Goal: Task Accomplishment & Management: Complete application form

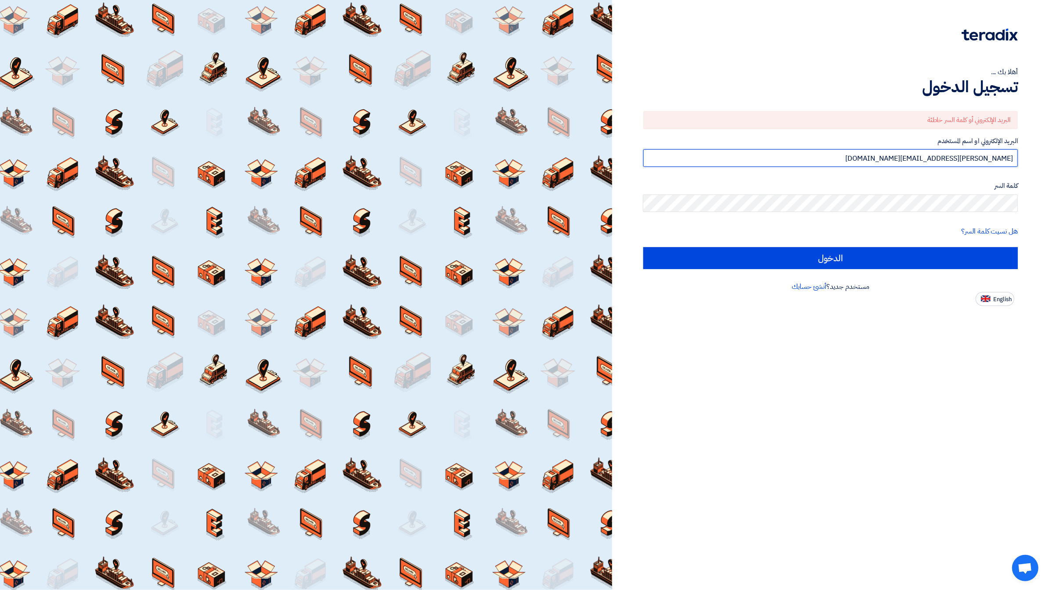
click at [942, 165] on input "[PERSON_NAME][EMAIL_ADDRESS][DOMAIN_NAME]" at bounding box center [831, 158] width 375 height 18
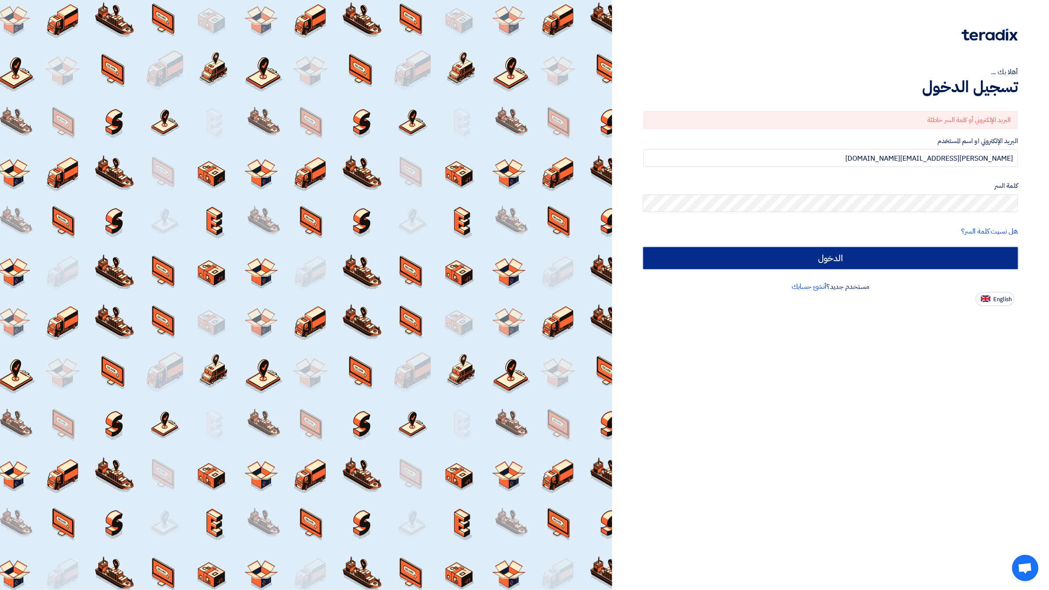
click at [904, 257] on input "الدخول" at bounding box center [831, 258] width 375 height 22
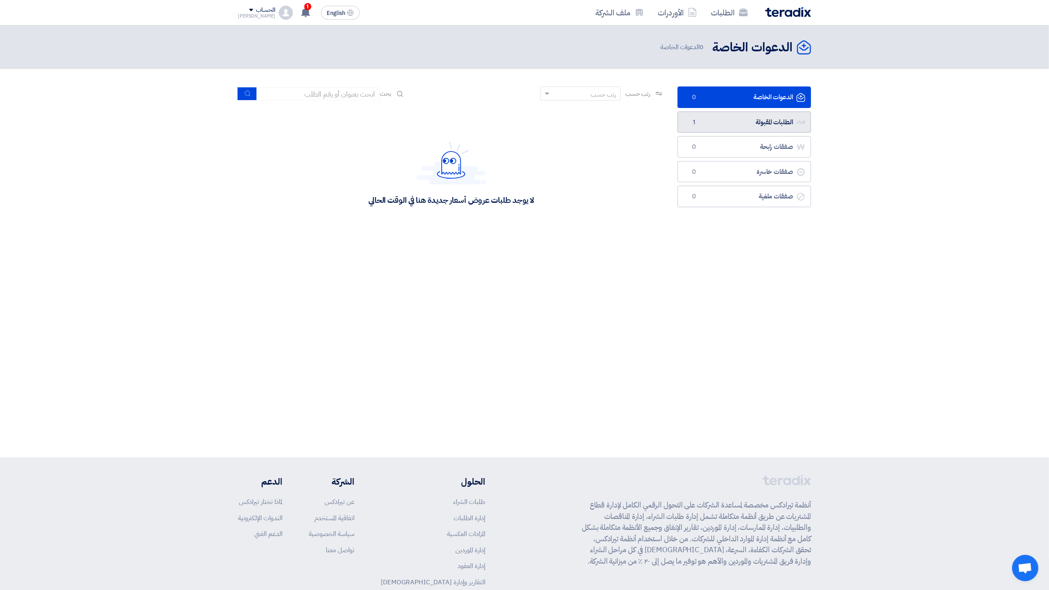
click at [745, 123] on link "الطلبات المقبولة الطلبات المقبولة 1" at bounding box center [745, 123] width 134 height 22
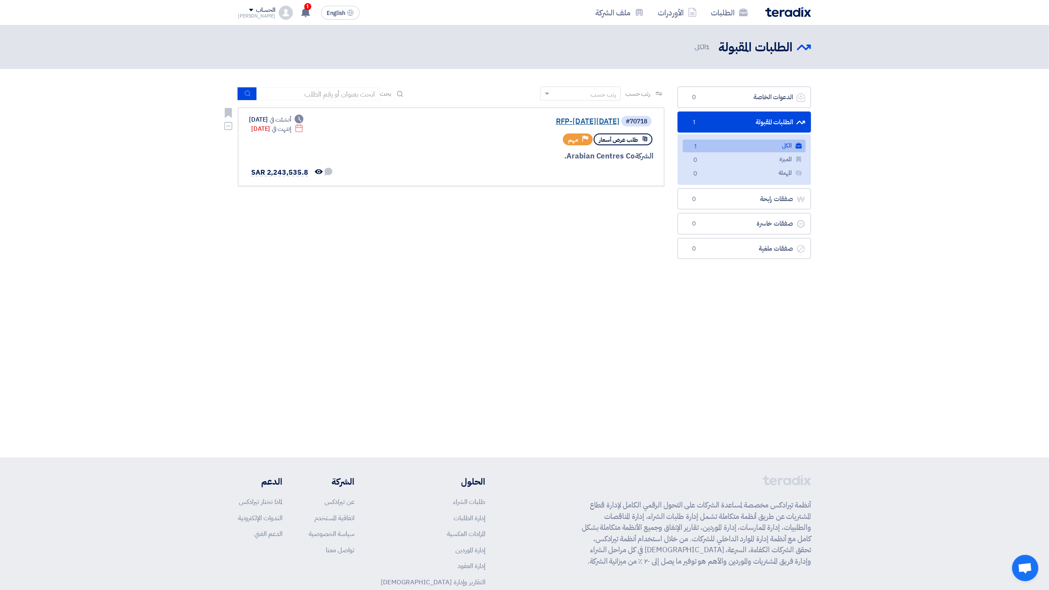
click at [568, 121] on link "RFP-[DATE][DATE]" at bounding box center [532, 122] width 176 height 8
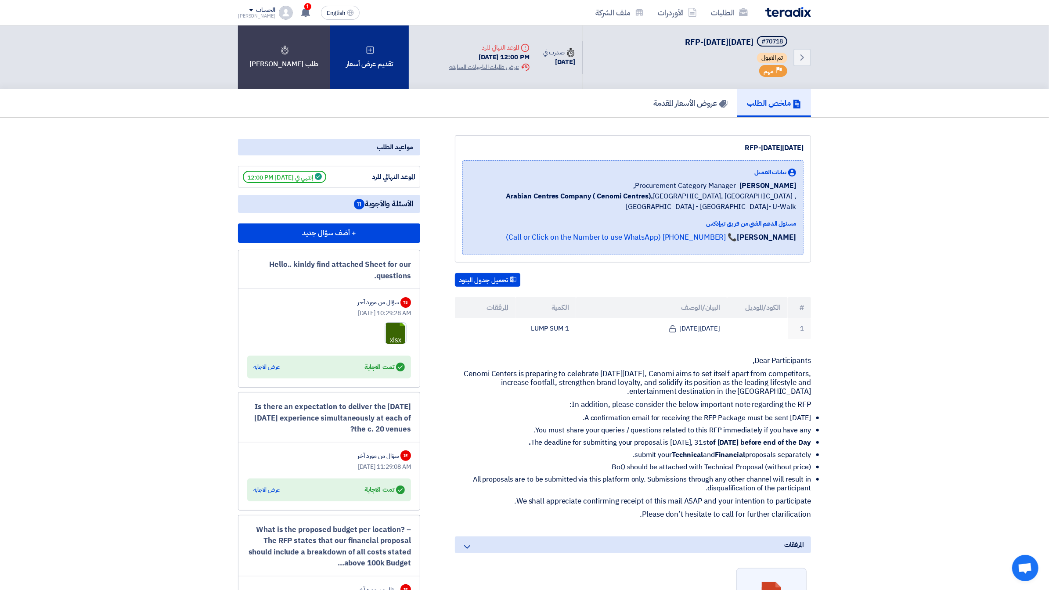
click at [371, 59] on div "تقديم عرض أسعار" at bounding box center [369, 57] width 79 height 64
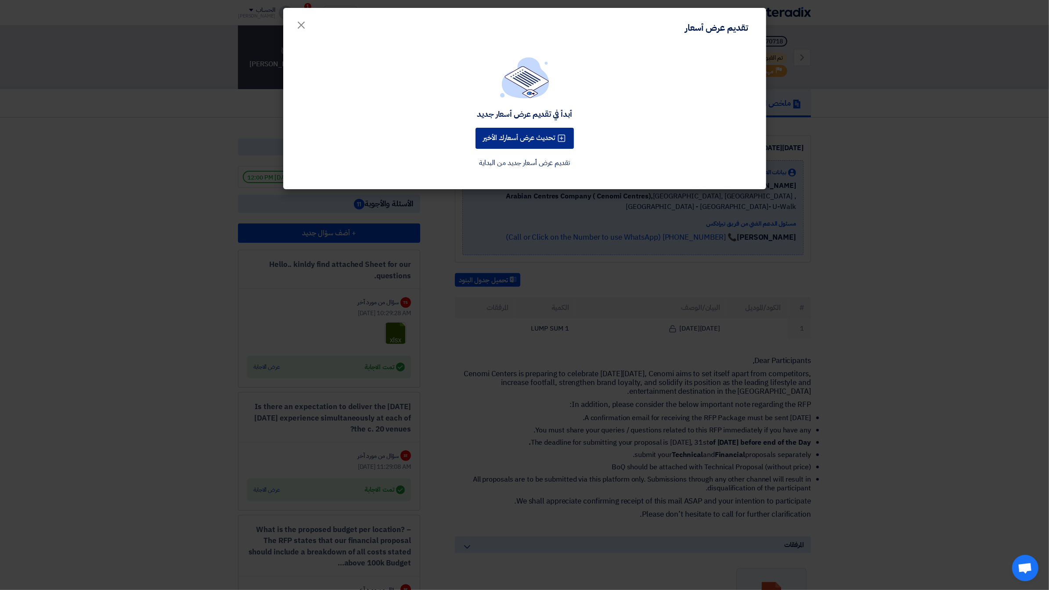
click at [523, 142] on button "تحديث عرض أسعارك الأخير" at bounding box center [525, 138] width 98 height 21
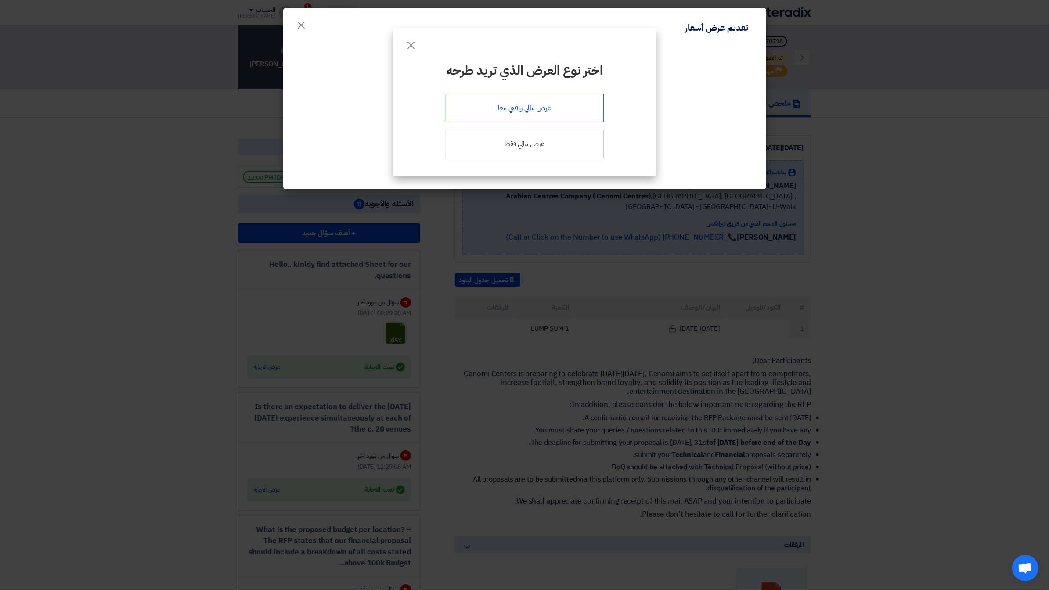
click at [557, 109] on div "عرض مالي و فني معا" at bounding box center [525, 108] width 158 height 29
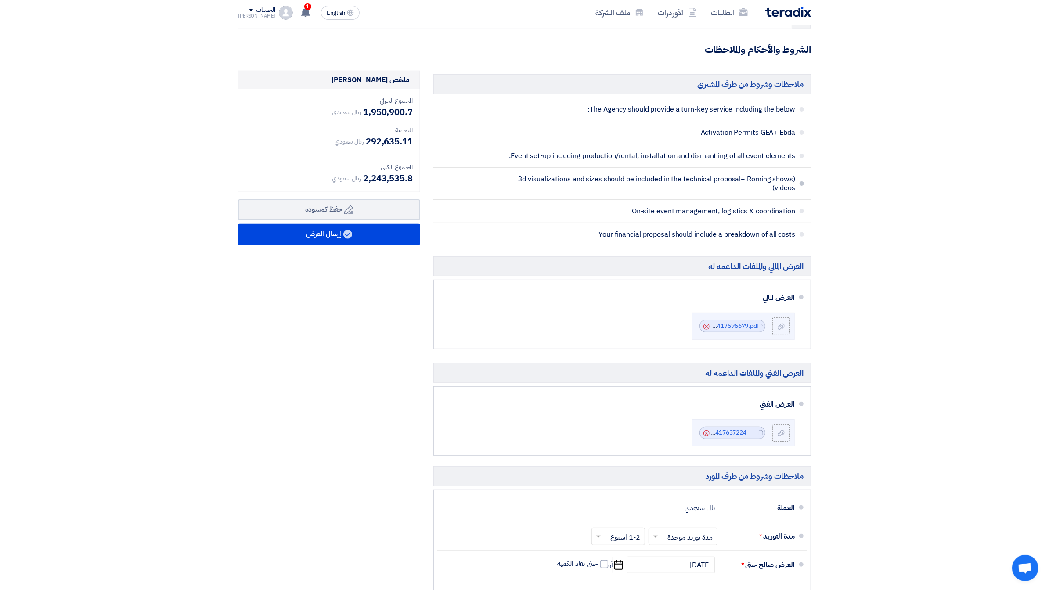
scroll to position [190, 0]
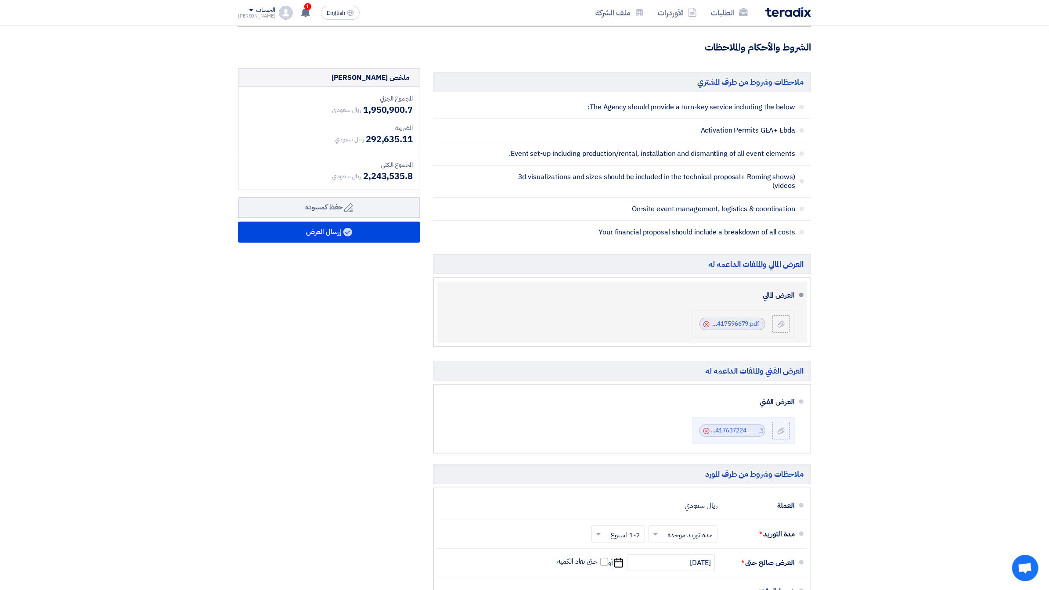
click at [707, 325] on use at bounding box center [707, 325] width 6 height 6
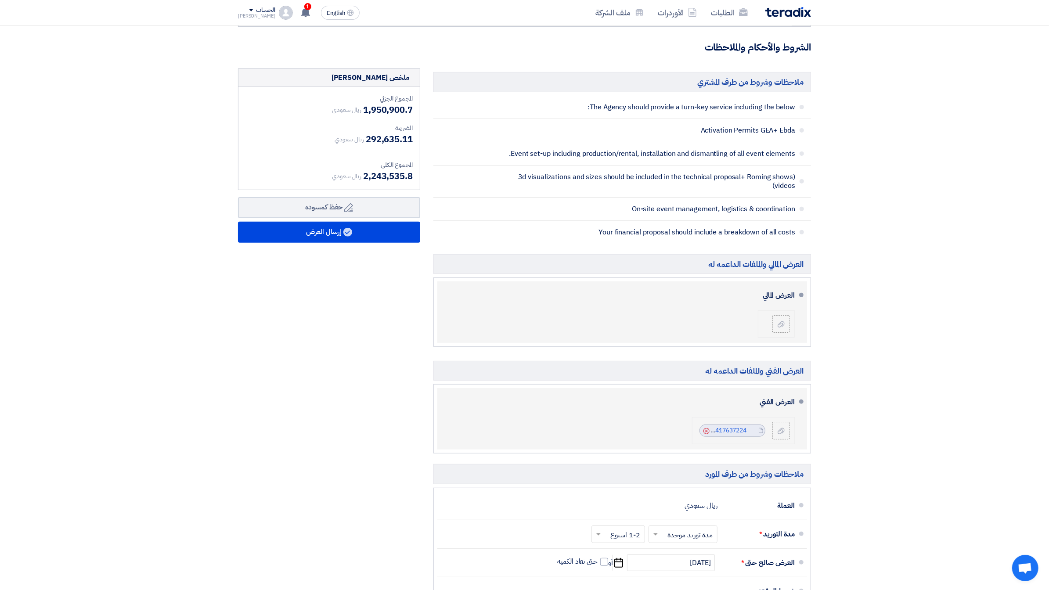
click at [703, 429] on div "Cancel" at bounding box center [706, 431] width 8 height 9
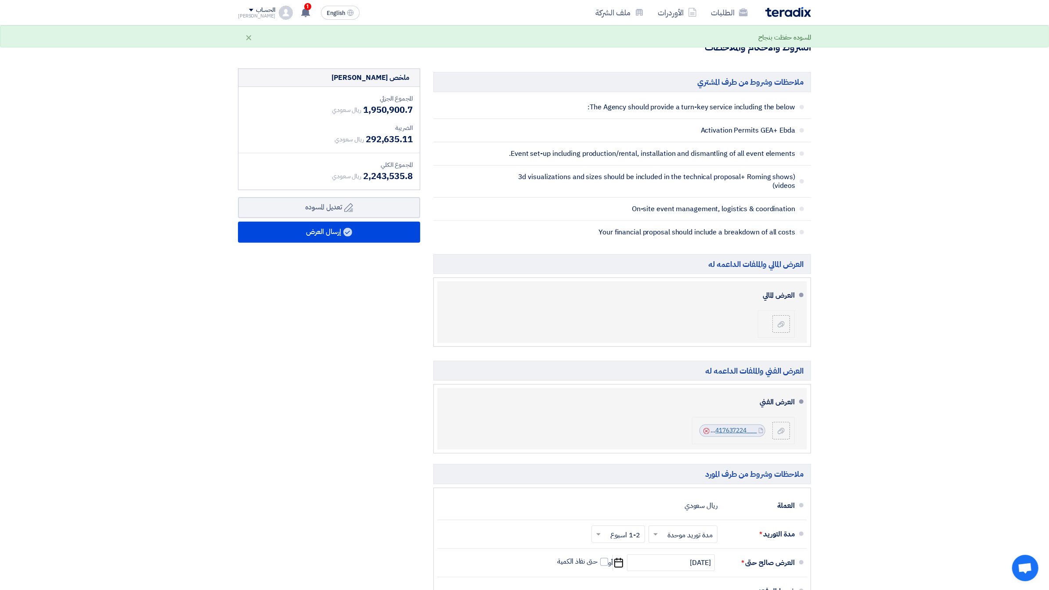
click at [727, 426] on link "___1755417637224.pdf" at bounding box center [724, 430] width 66 height 9
click at [731, 427] on link "___1755417637224.pdf" at bounding box center [724, 430] width 66 height 9
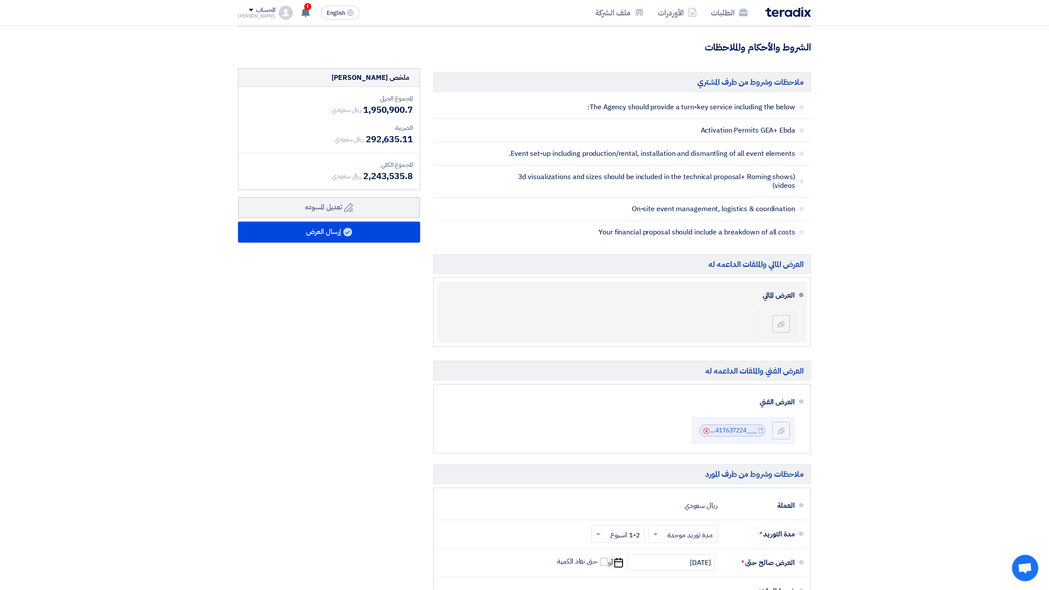
click at [881, 278] on section "تفاصيل الطلب # الكود/الموديل البيان/الوصف الكمية/العدد سعر الوحدة (SAR) [DEMOGR…" at bounding box center [524, 312] width 1049 height 841
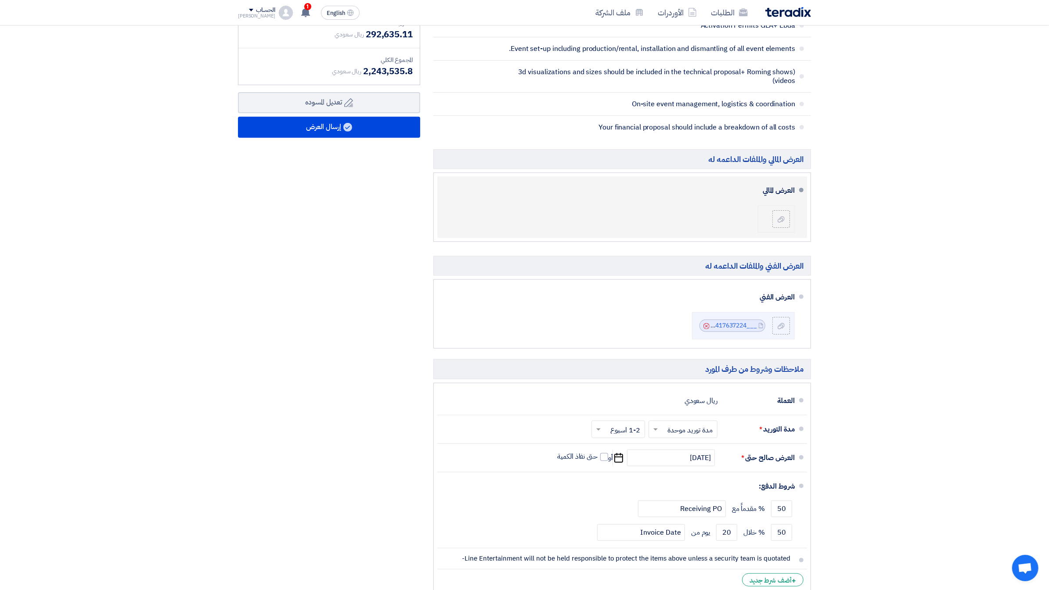
scroll to position [294, 0]
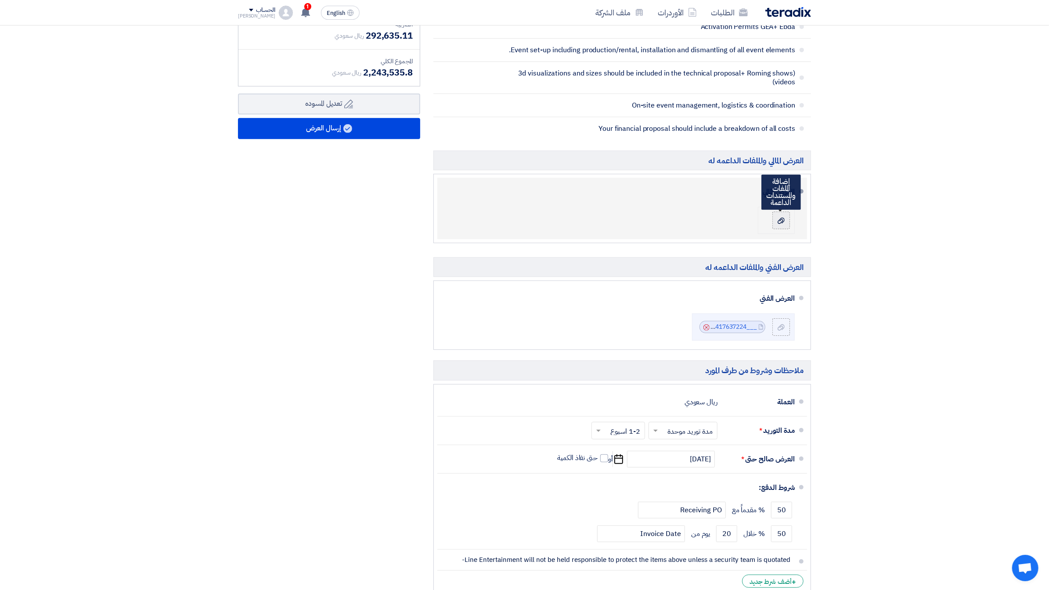
click at [781, 218] on use at bounding box center [781, 221] width 7 height 6
click at [0, 0] on input "file" at bounding box center [0, 0] width 0 height 0
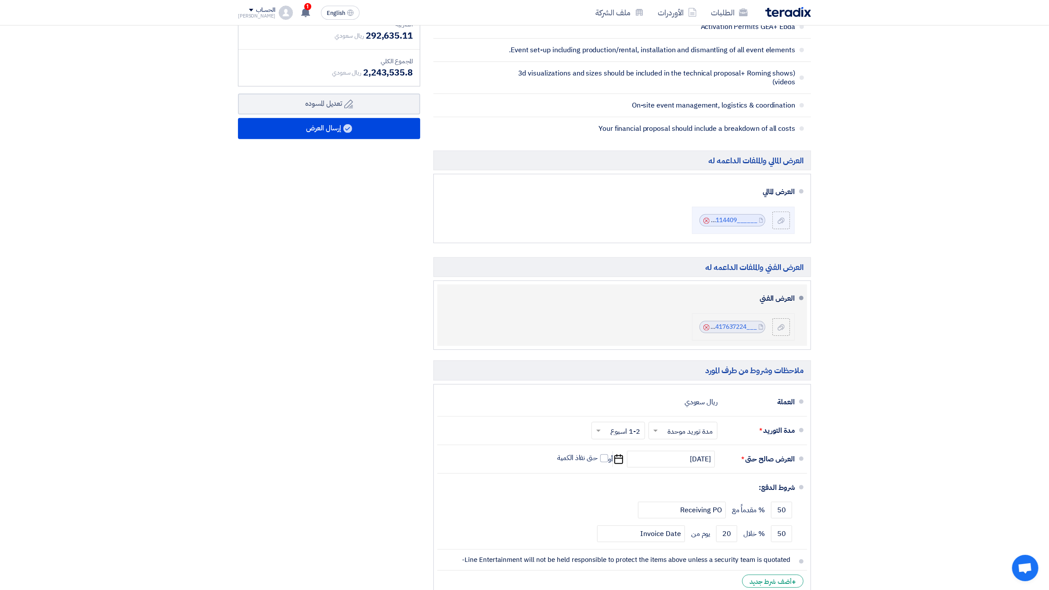
click at [705, 325] on icon "Cancel" at bounding box center [707, 328] width 6 height 6
click at [771, 325] on div at bounding box center [778, 327] width 25 height 18
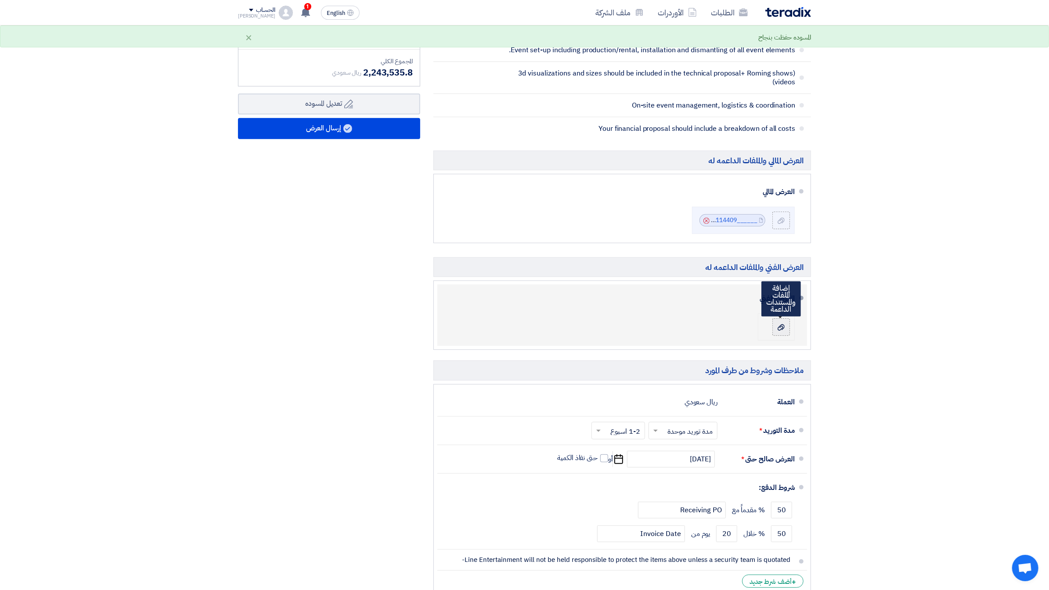
click at [785, 324] on icon at bounding box center [781, 327] width 7 height 7
click at [0, 0] on input "file" at bounding box center [0, 0] width 0 height 0
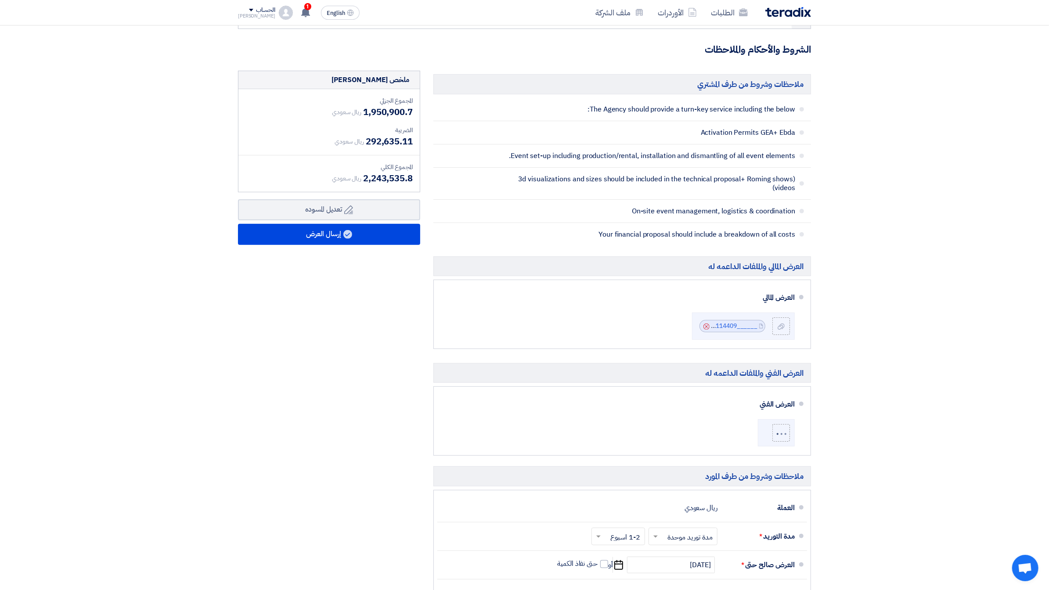
scroll to position [367, 0]
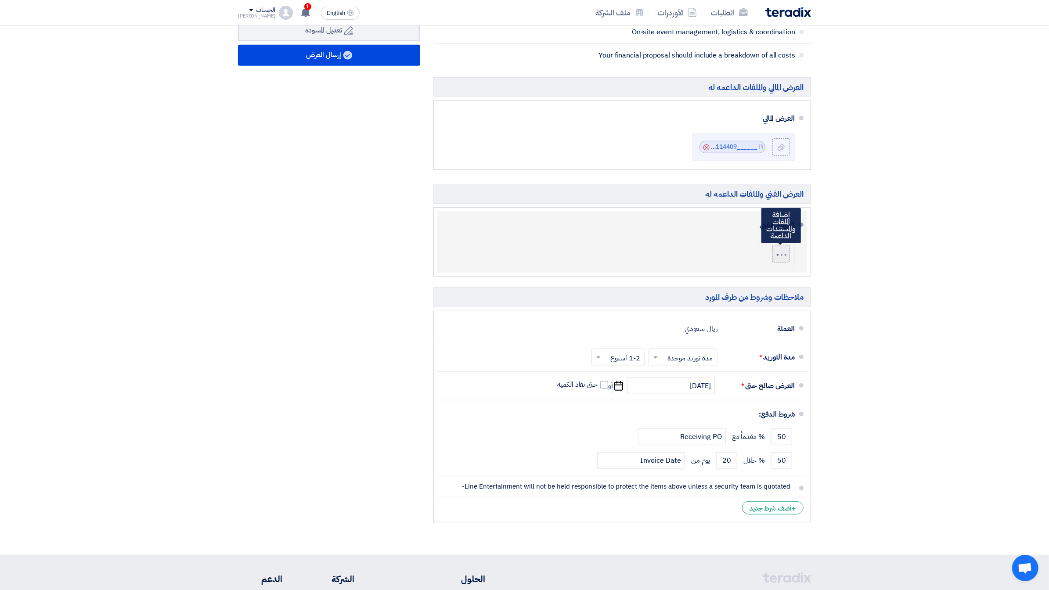
click at [779, 247] on label at bounding box center [782, 254] width 18 height 18
click at [0, 0] on input "file" at bounding box center [0, 0] width 0 height 0
click at [708, 251] on icon "Cancel" at bounding box center [707, 254] width 6 height 6
click at [817, 251] on div "ملاحظات وشروط من طرف [PERSON_NAME] The Agency should provide a turn-key service…" at bounding box center [622, 210] width 391 height 636
click at [783, 254] on div at bounding box center [781, 254] width 15 height 7
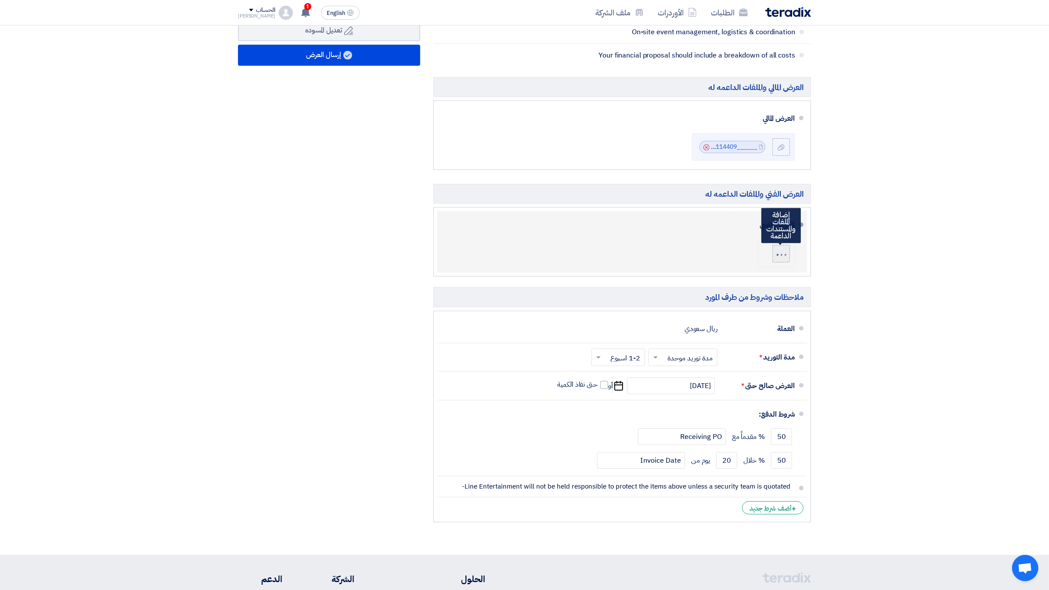
click at [0, 0] on input "file" at bounding box center [0, 0] width 0 height 0
click at [764, 252] on li at bounding box center [776, 253] width 37 height 27
click at [780, 251] on div at bounding box center [781, 253] width 11 height 5
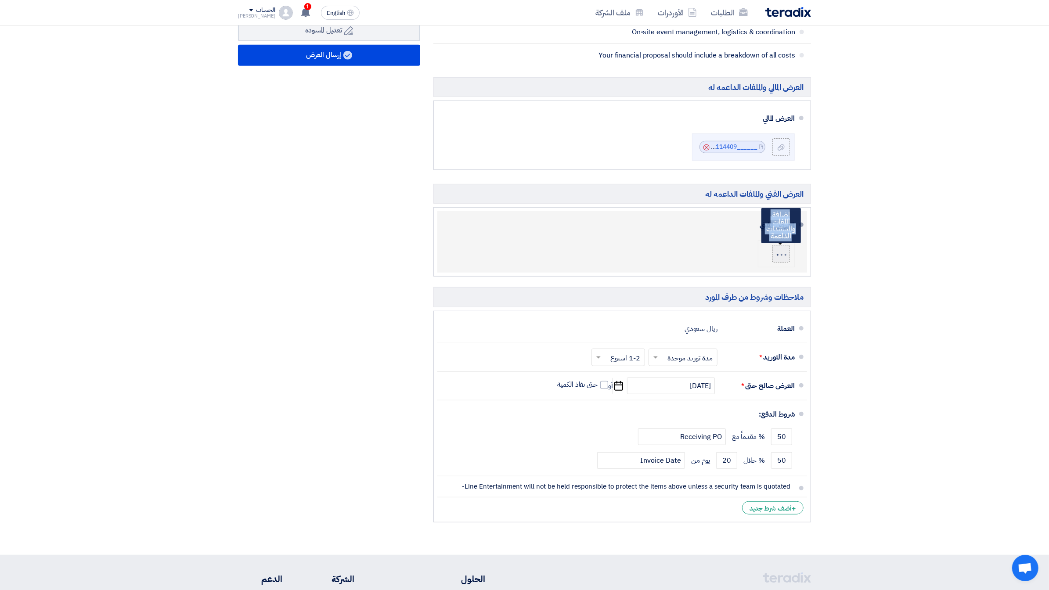
click at [0, 0] on input "file" at bounding box center [0, 0] width 0 height 0
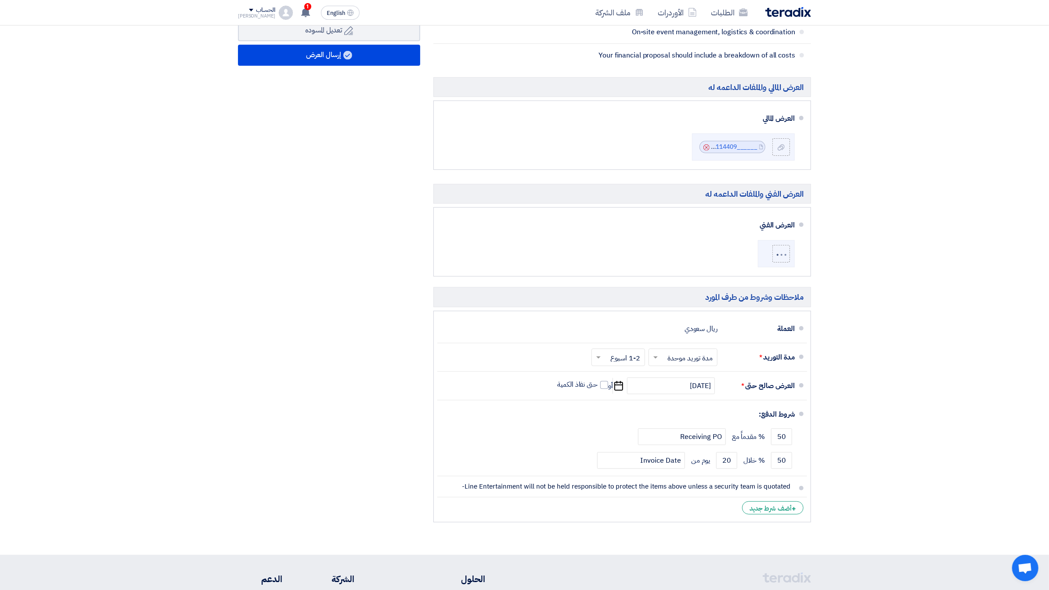
click at [899, 169] on section "تفاصيل الطلب # الكود/الموديل البيان/الوصف الكمية/العدد سعر الوحدة (SAR) [DEMOGR…" at bounding box center [524, 134] width 1049 height 841
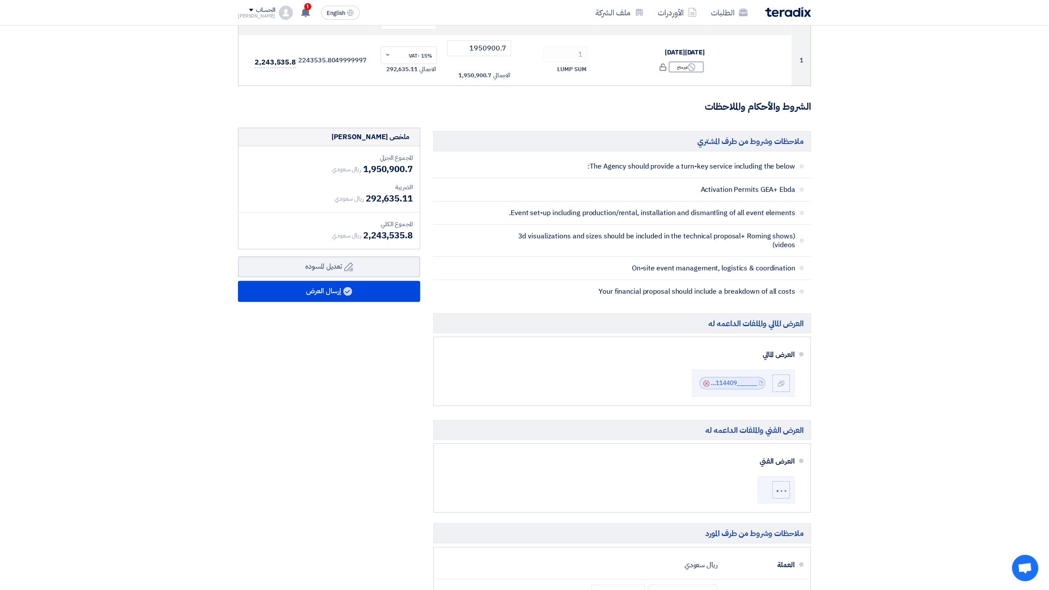
scroll to position [137, 0]
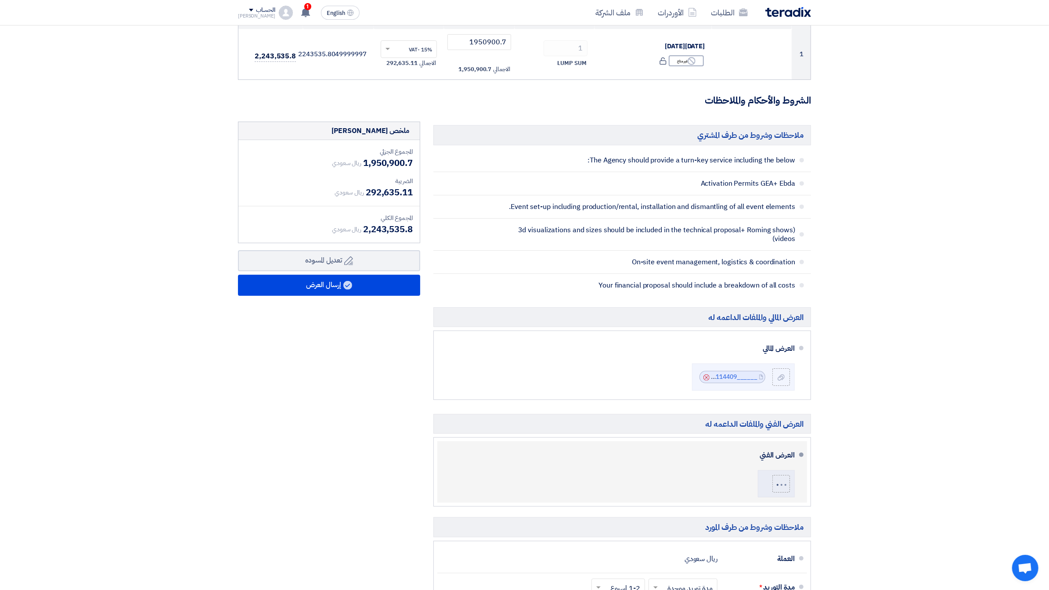
click at [758, 466] on div at bounding box center [776, 482] width 37 height 33
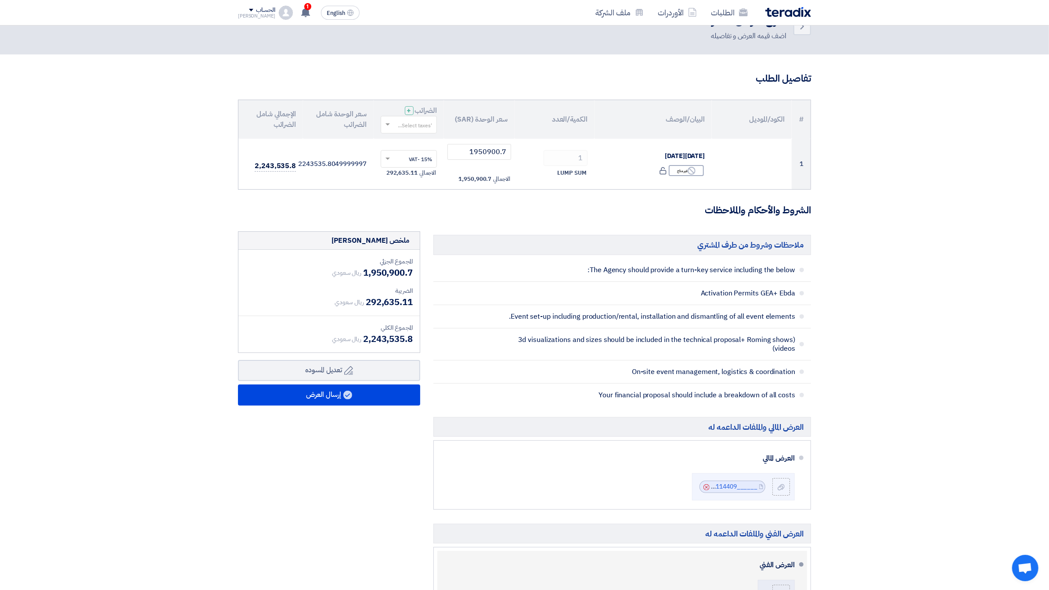
scroll to position [0, 0]
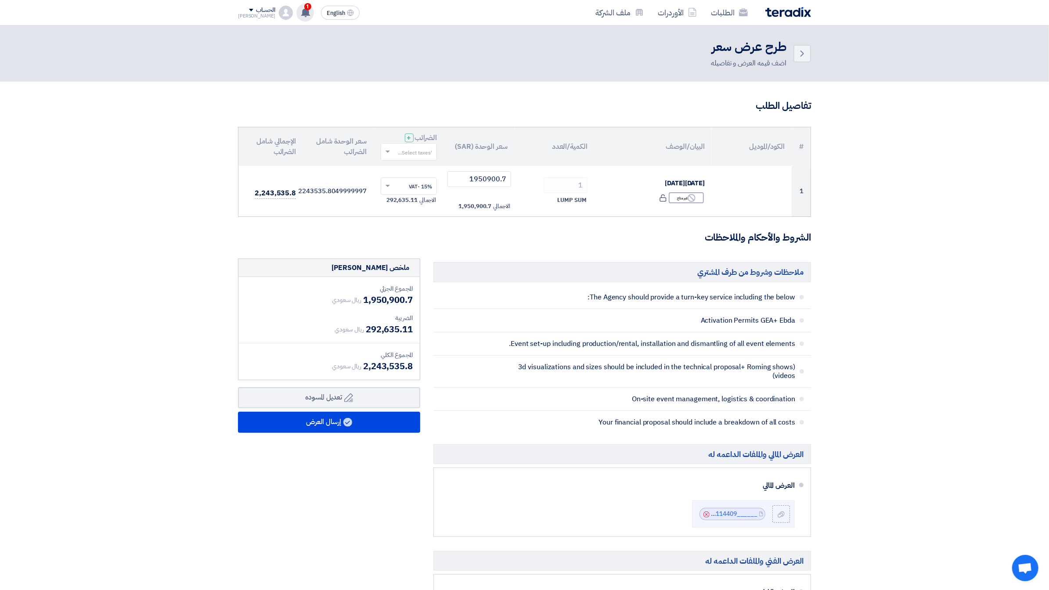
click at [296, 17] on div "1 تعديل جديد خاص بطلب شراء "RFP-[DATE][DATE]". [DATE] تعديل جديد خاص بطلب شراء …" at bounding box center [305, 13] width 18 height 18
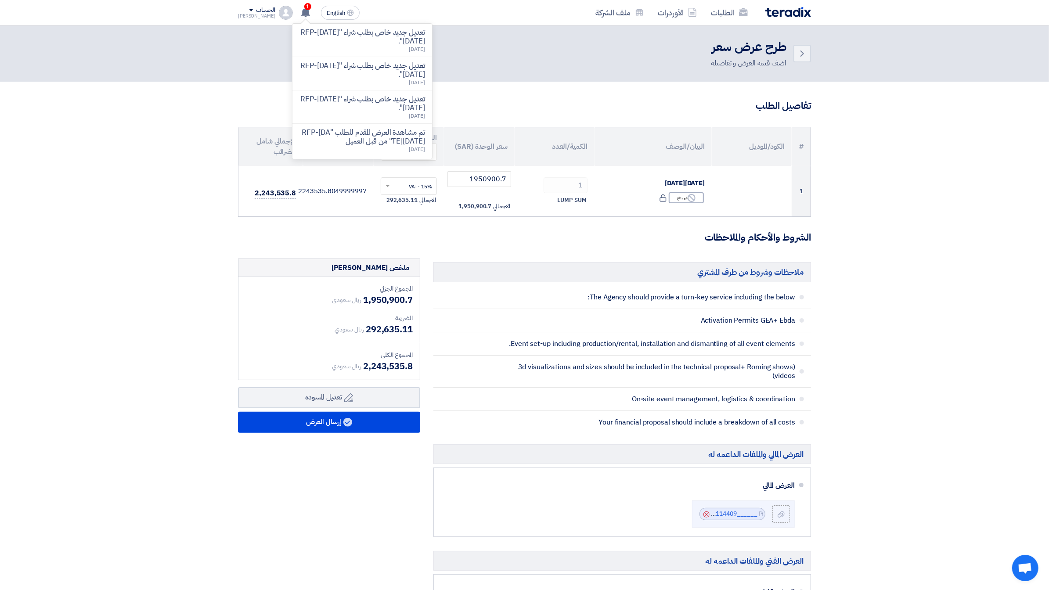
click at [202, 155] on section "تفاصيل الطلب # الكود/الموديل البيان/الوصف الكمية/العدد سعر الوحدة (SAR) [DEMOGR…" at bounding box center [524, 502] width 1049 height 841
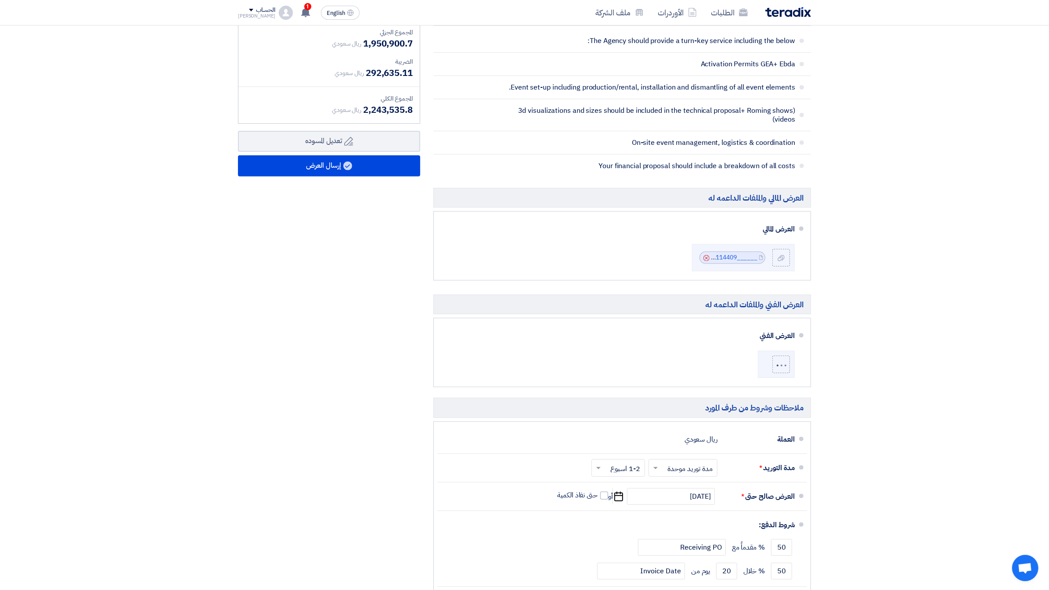
scroll to position [72, 0]
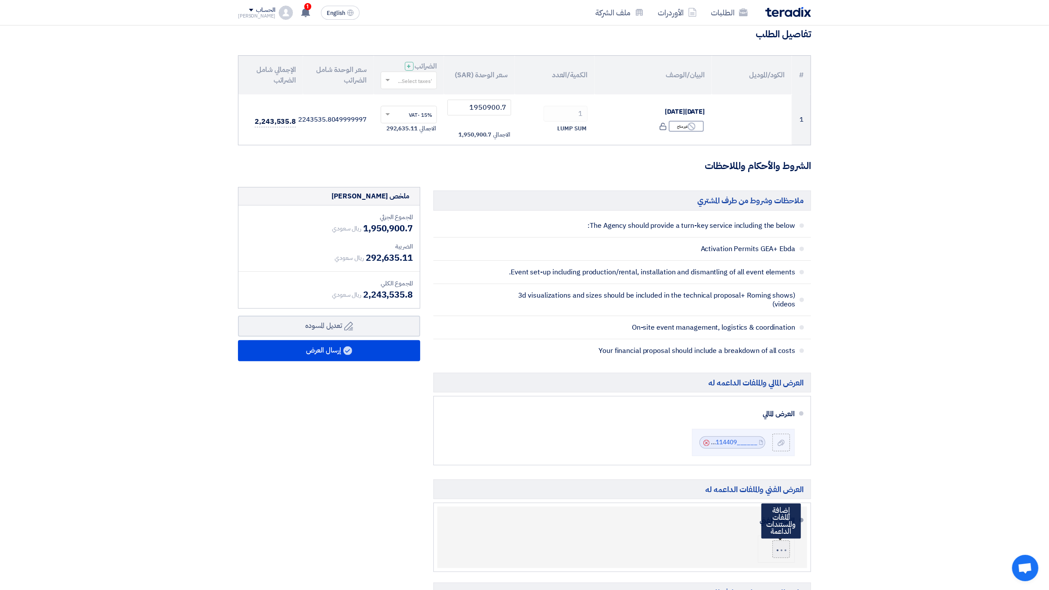
click at [783, 550] on div at bounding box center [781, 549] width 15 height 7
click at [0, 0] on input "file" at bounding box center [0, 0] width 0 height 0
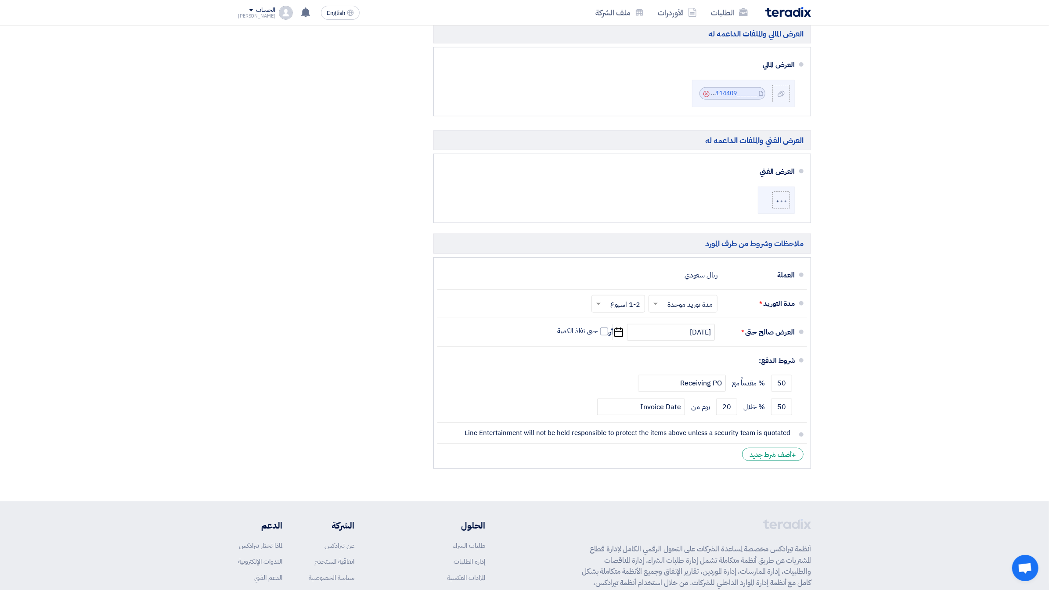
scroll to position [420, 0]
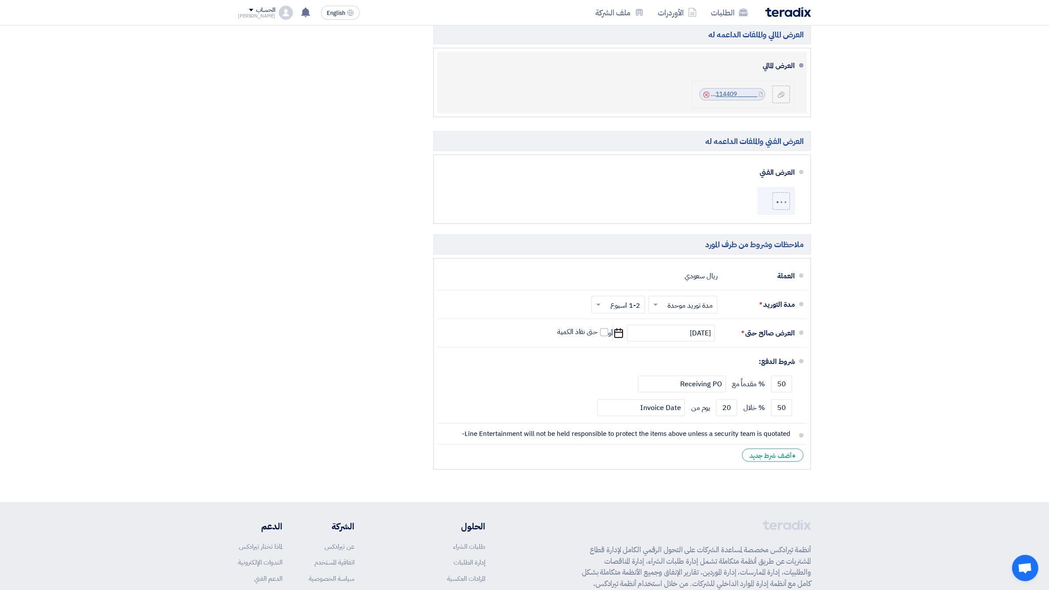
click at [734, 90] on link "______1755958114409.pdf" at bounding box center [719, 94] width 77 height 9
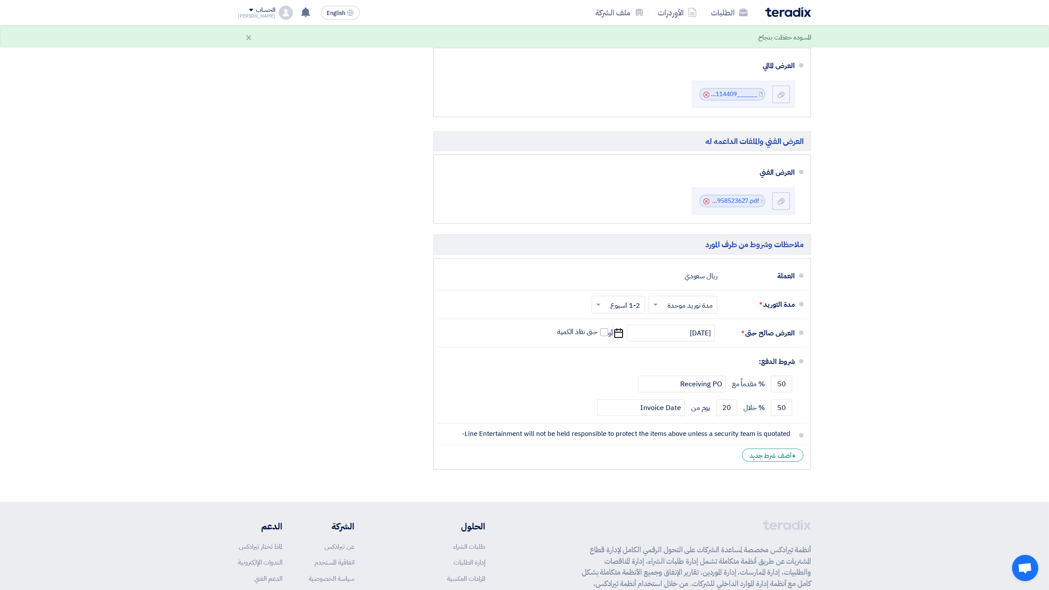
click at [914, 333] on section "تفاصيل الطلب # الكود/الموديل البيان/الوصف الكمية/العدد سعر الوحدة (SAR) [DEMOGR…" at bounding box center [524, 82] width 1049 height 841
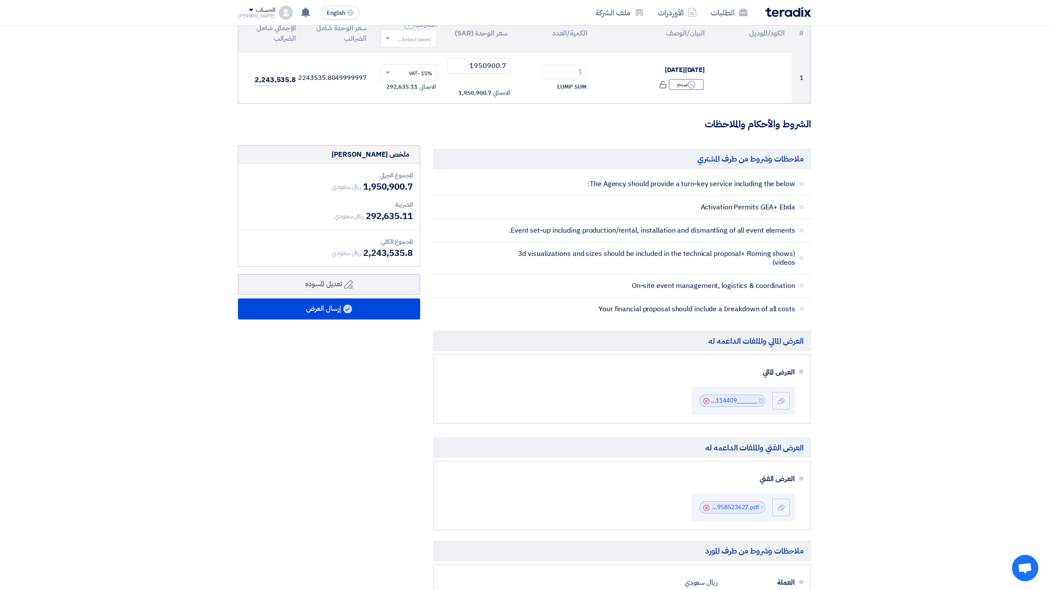
scroll to position [157, 0]
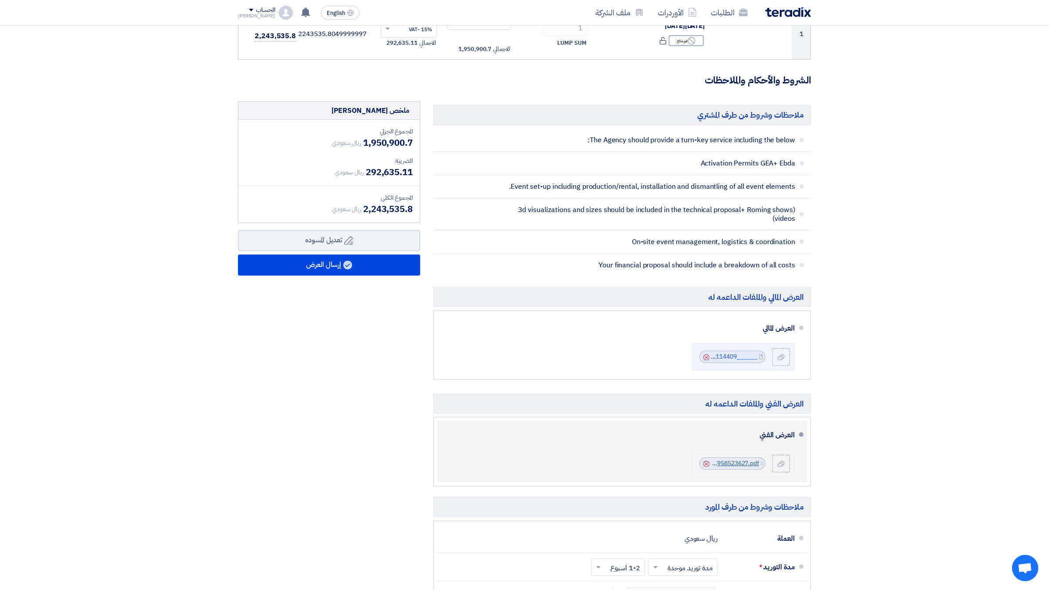
click at [733, 460] on link "Cenomi_Final__[DATE][DATE]__1755958523627.pdf" at bounding box center [688, 463] width 144 height 9
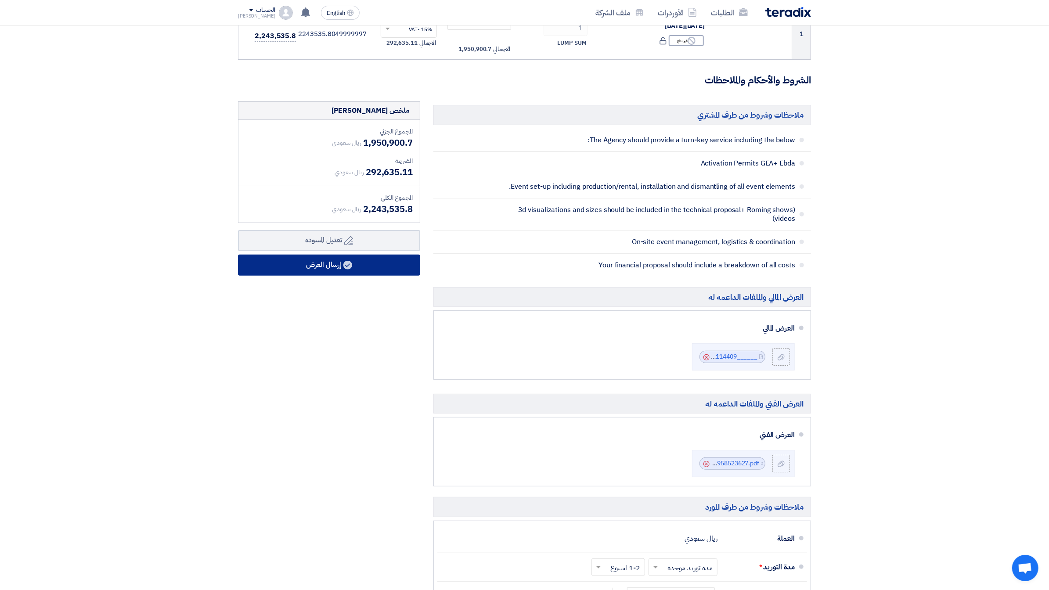
click at [347, 267] on use at bounding box center [347, 265] width 9 height 9
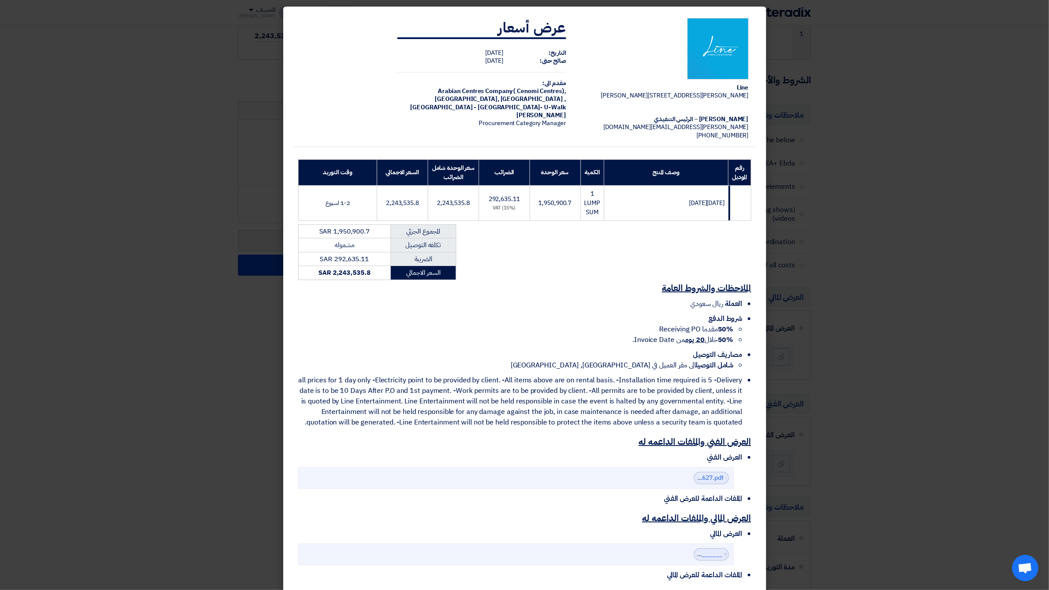
scroll to position [0, 0]
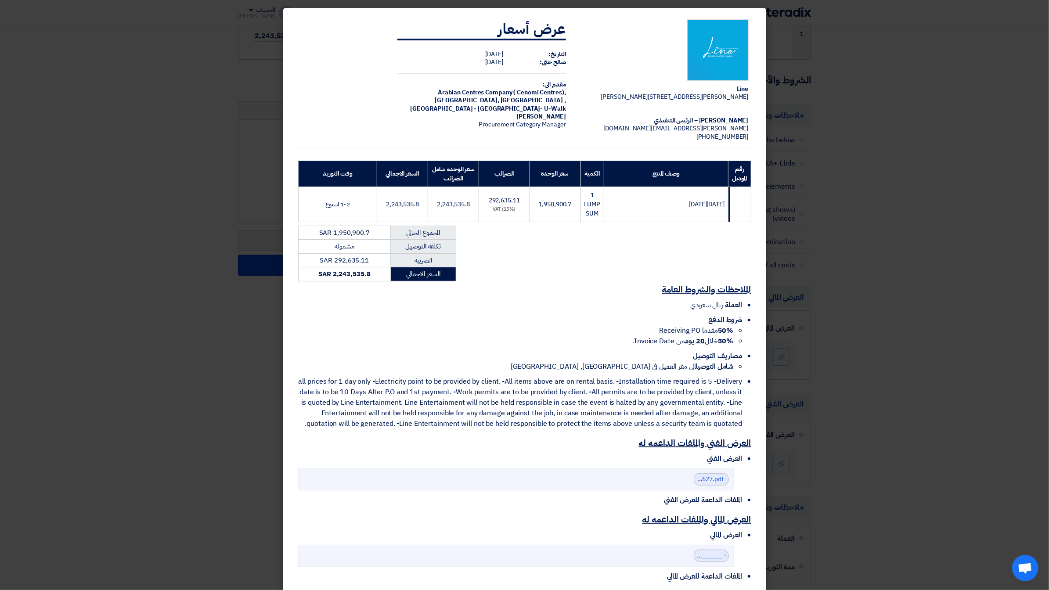
click at [870, 160] on modal-container "Line [PERSON_NAME][STREET_ADDRESS][PERSON_NAME] [PERSON_NAME] – الرئيس التنفيذي…" at bounding box center [524, 295] width 1049 height 590
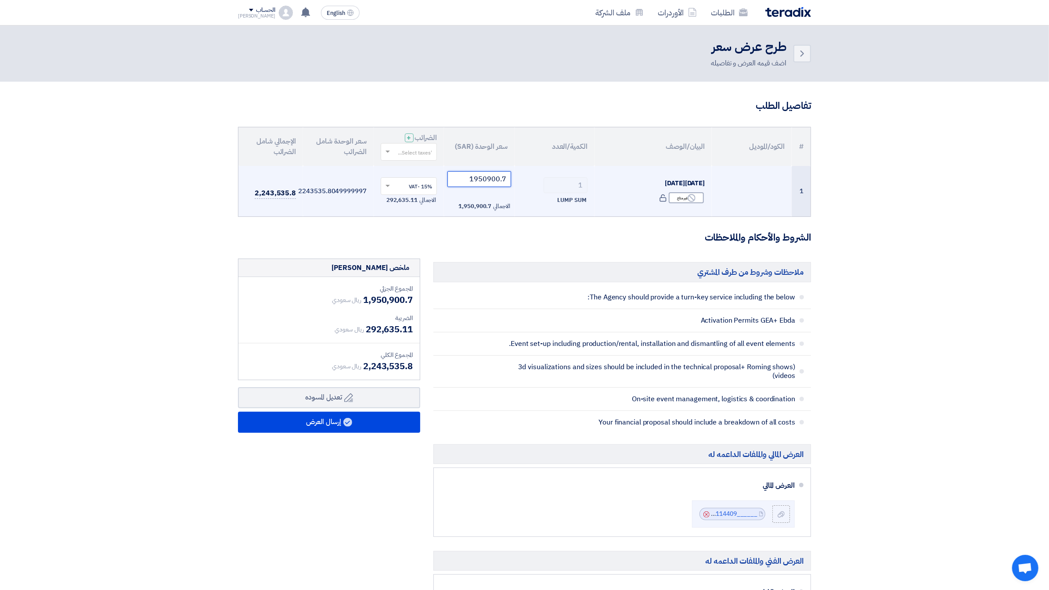
click at [474, 180] on input "1950900.7" at bounding box center [480, 179] width 64 height 16
click at [471, 179] on input "1950900.7" at bounding box center [480, 179] width 64 height 16
paste input "629000"
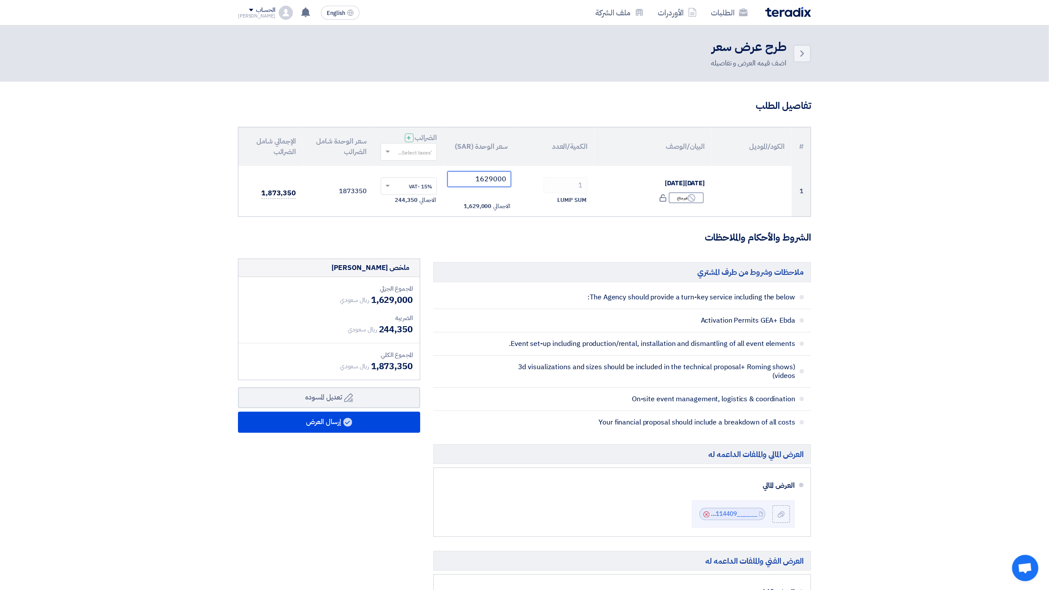
type input "1629000"
click at [113, 271] on section "تفاصيل الطلب # الكود/الموديل البيان/الوصف الكمية/العدد سعر الوحدة (SAR) [DEMOGR…" at bounding box center [524, 502] width 1049 height 841
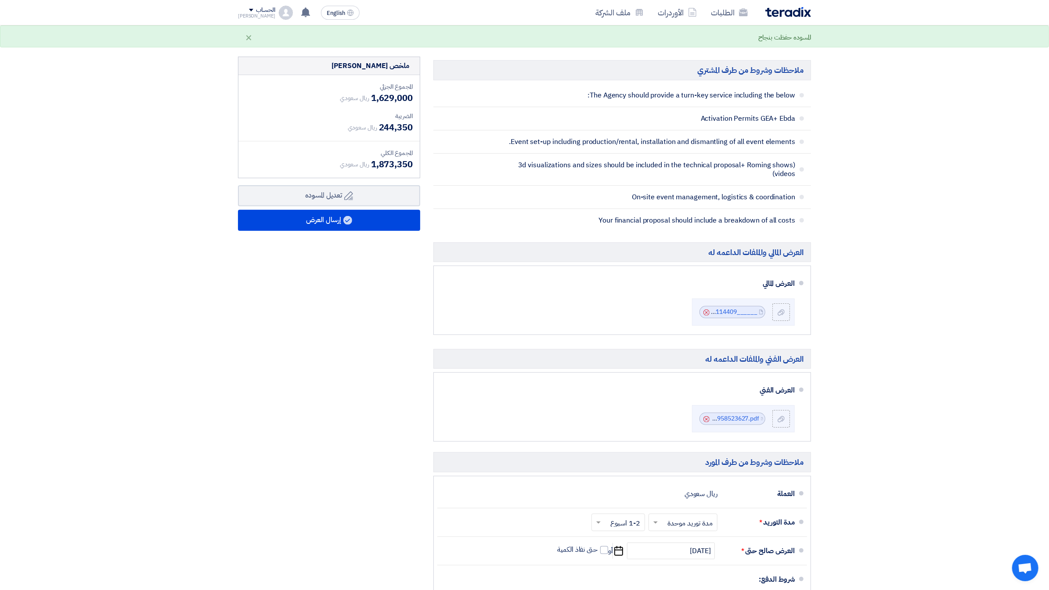
scroll to position [203, 0]
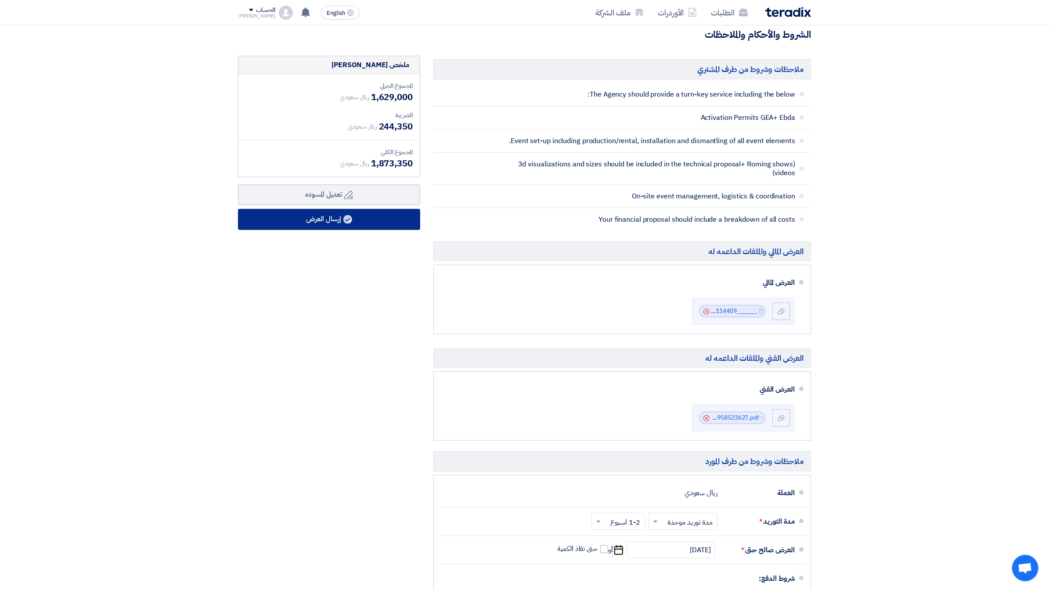
click at [335, 220] on button "إرسال العرض" at bounding box center [329, 219] width 182 height 21
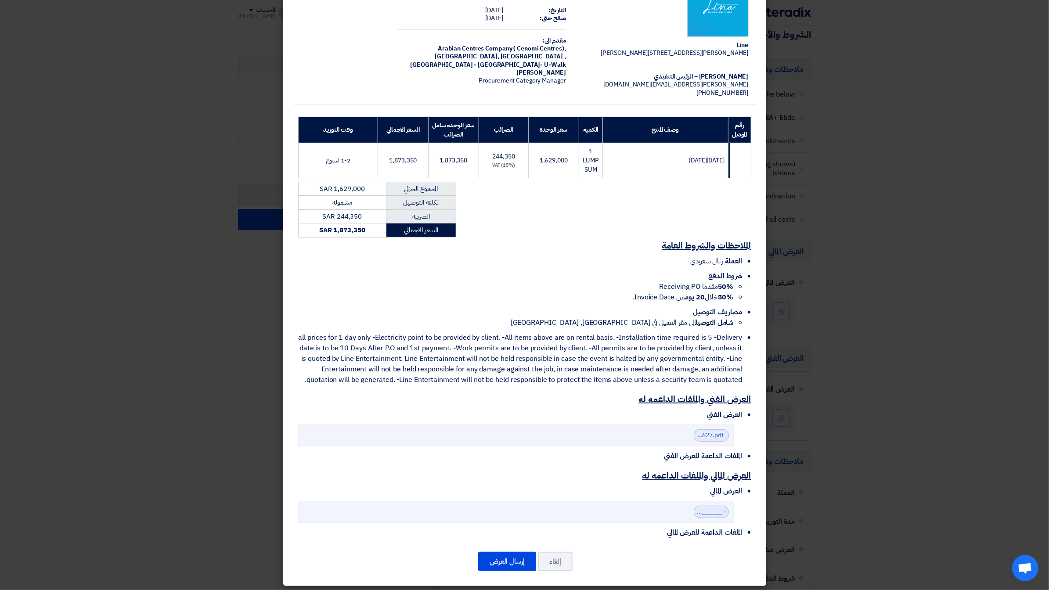
scroll to position [54, 0]
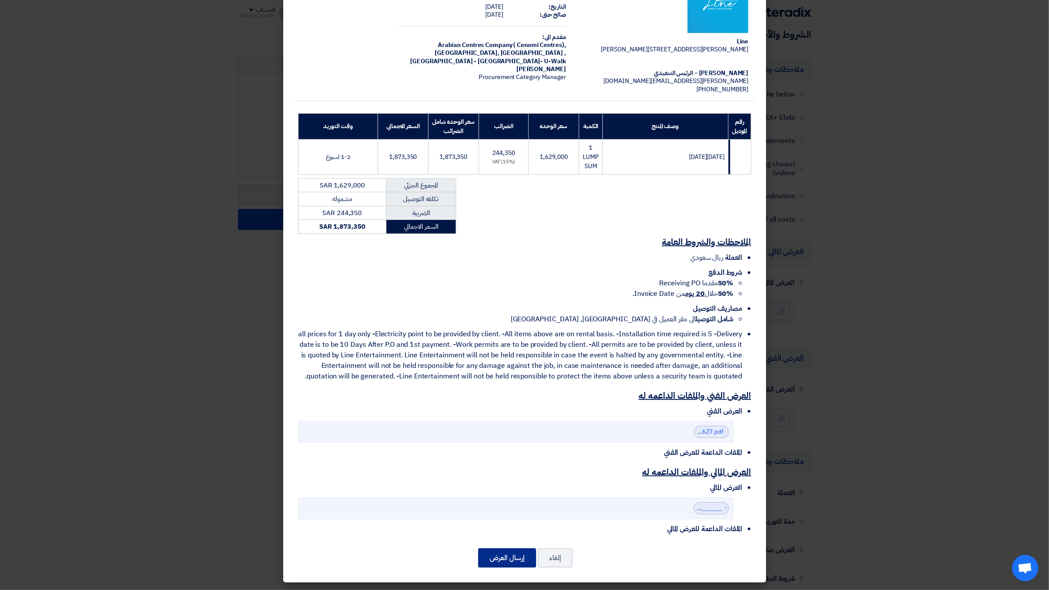
click at [509, 558] on button "إرسال العرض" at bounding box center [507, 558] width 58 height 19
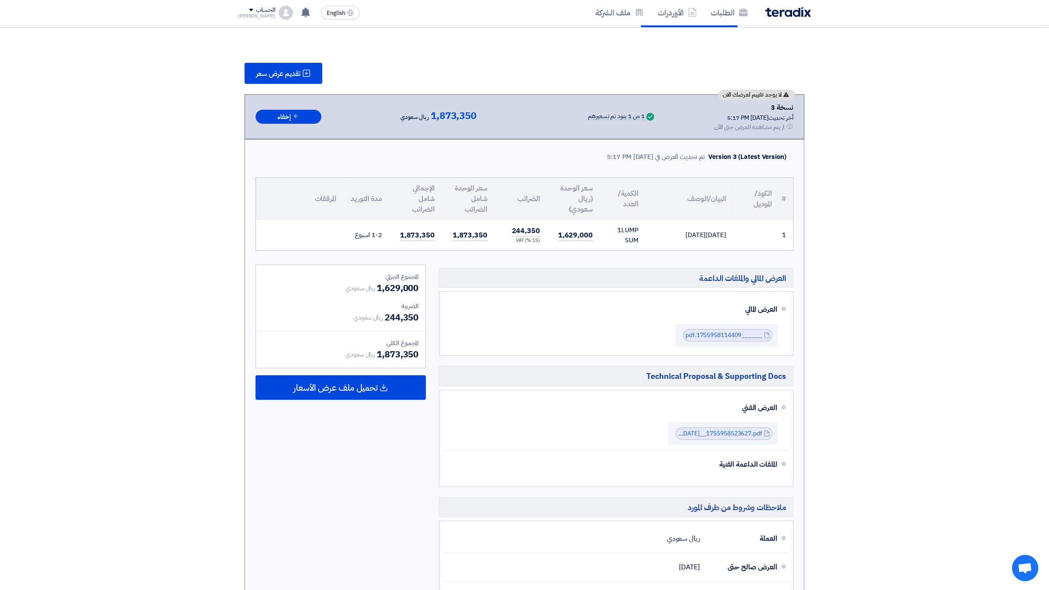
scroll to position [91, 0]
